Goal: Navigation & Orientation: Find specific page/section

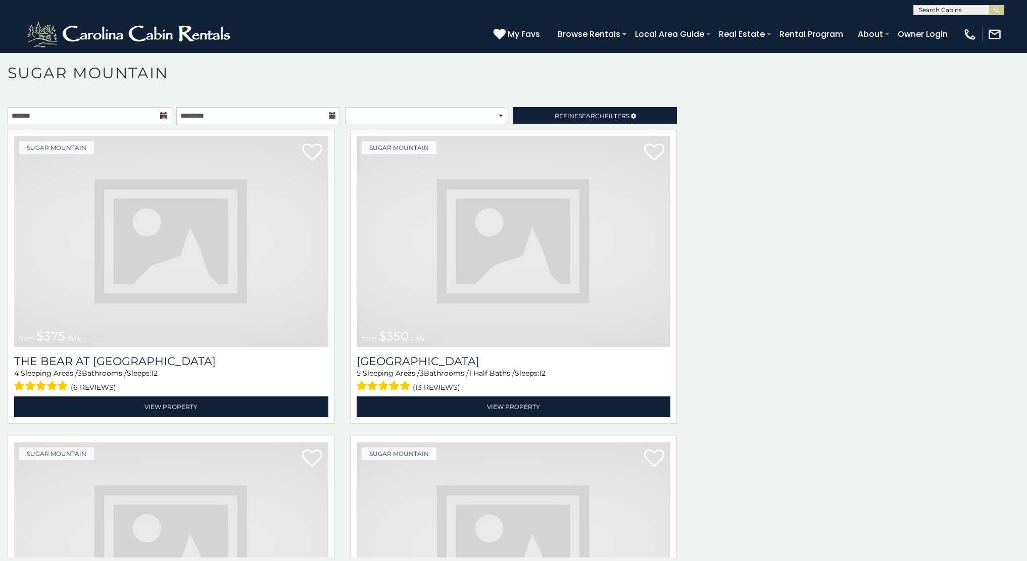
scroll to position [1421, 0]
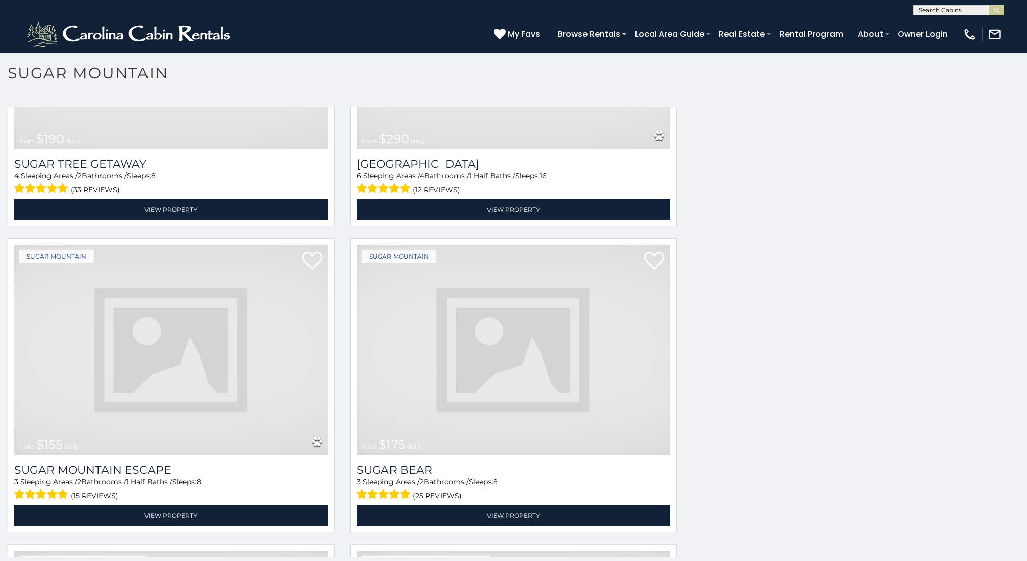
click at [378, 392] on img at bounding box center [514, 350] width 314 height 211
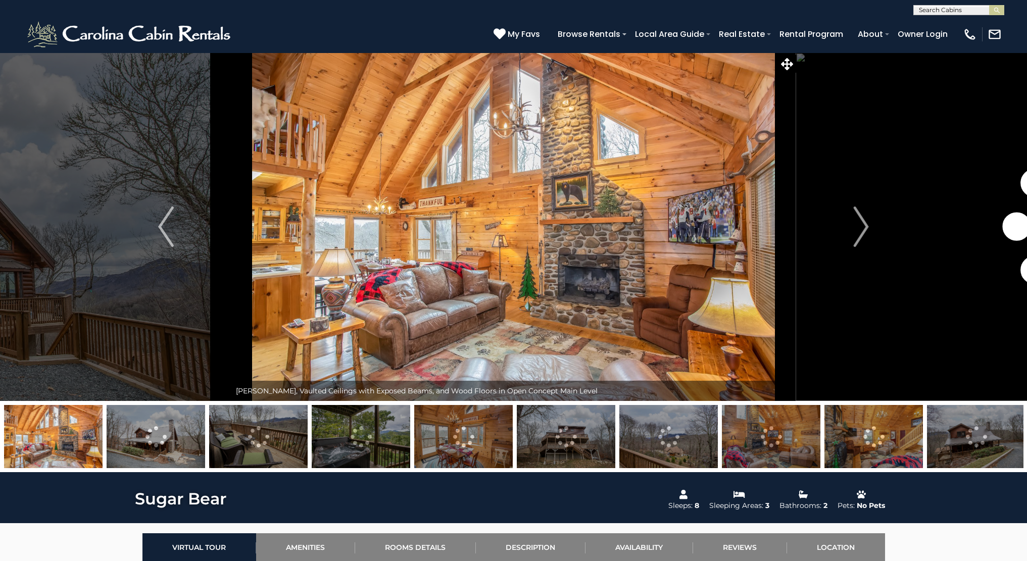
scroll to position [40, 0]
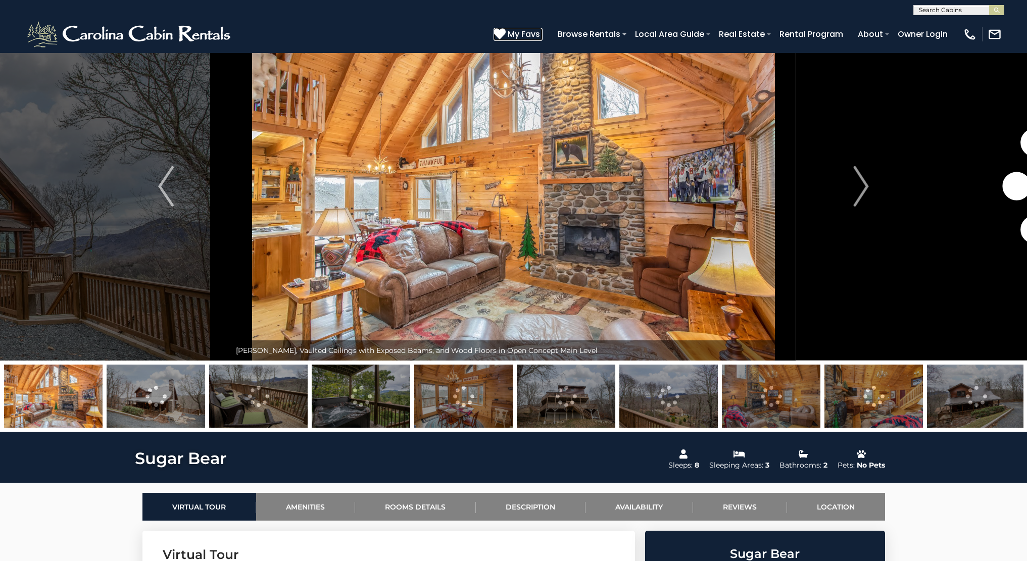
click at [540, 37] on span "My Favs" at bounding box center [524, 34] width 32 height 13
